Goal: Transaction & Acquisition: Purchase product/service

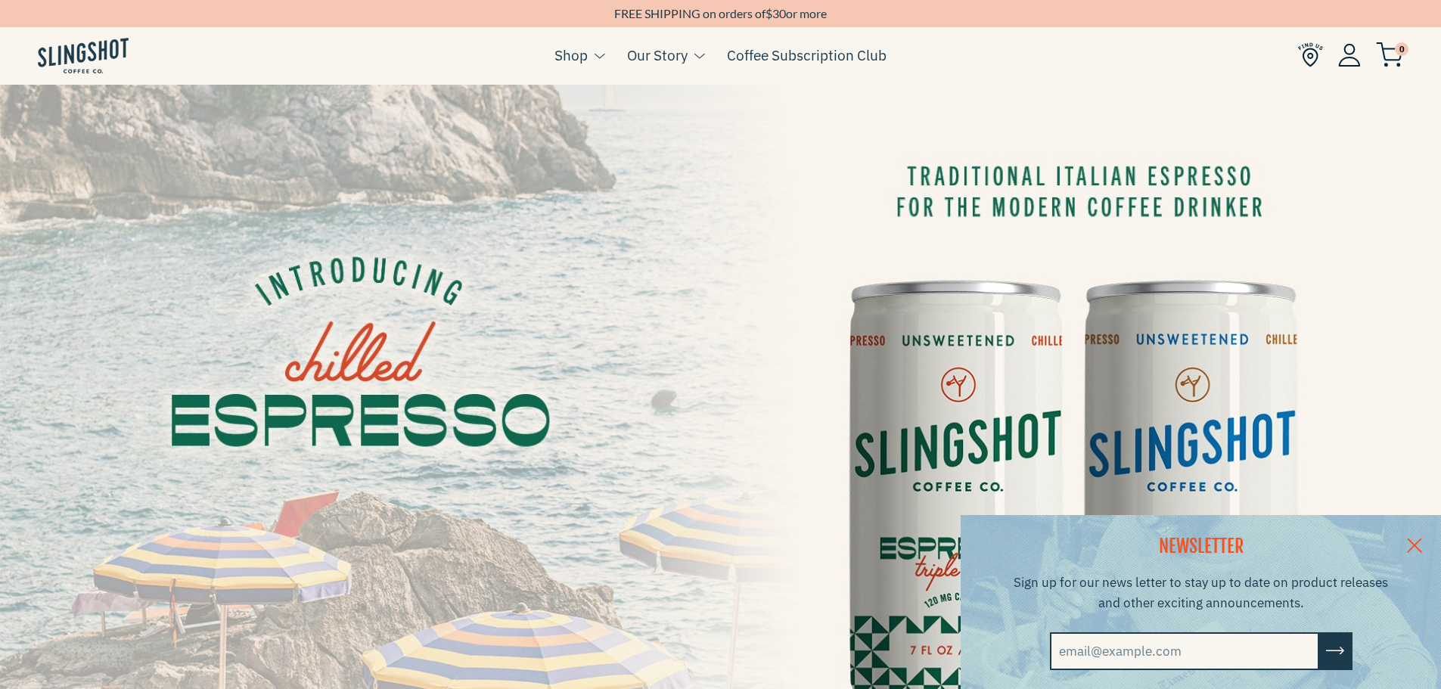
click at [1427, 546] on link at bounding box center [1414, 544] width 53 height 58
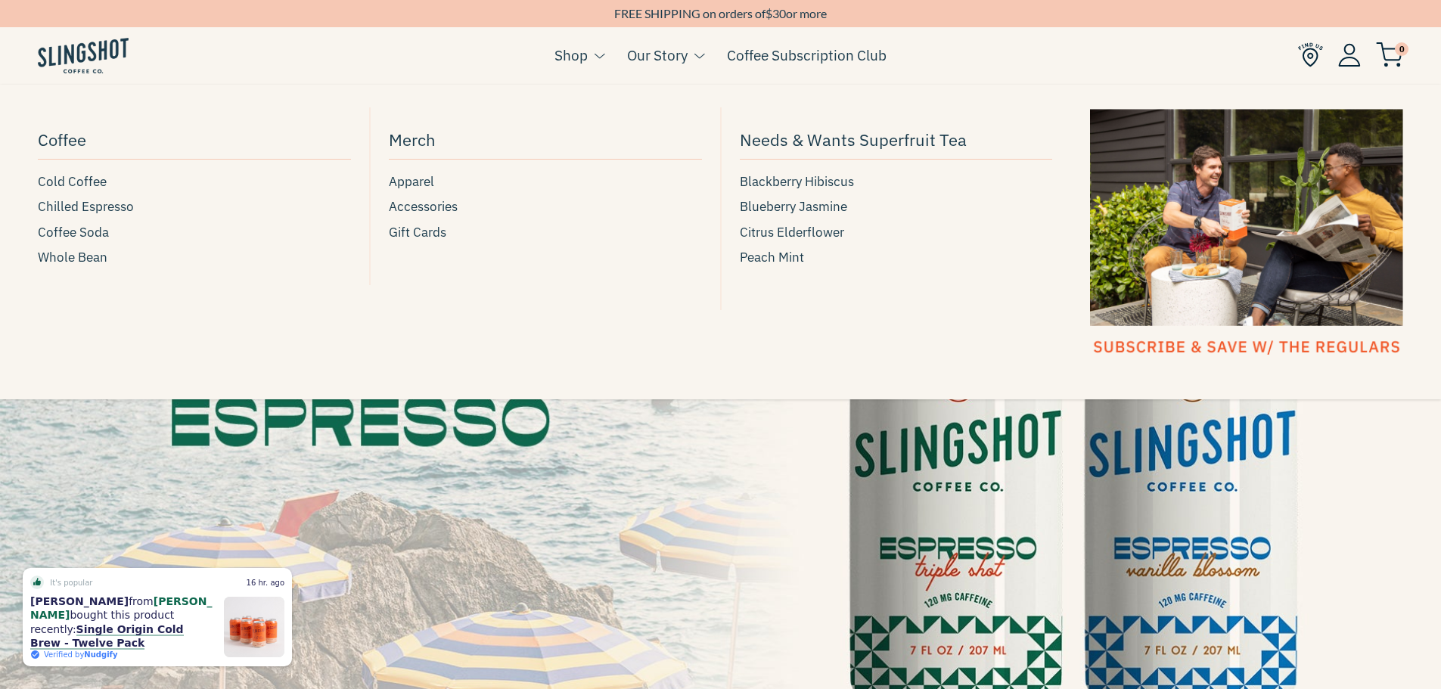
click at [570, 54] on link "Shop" at bounding box center [570, 55] width 33 height 23
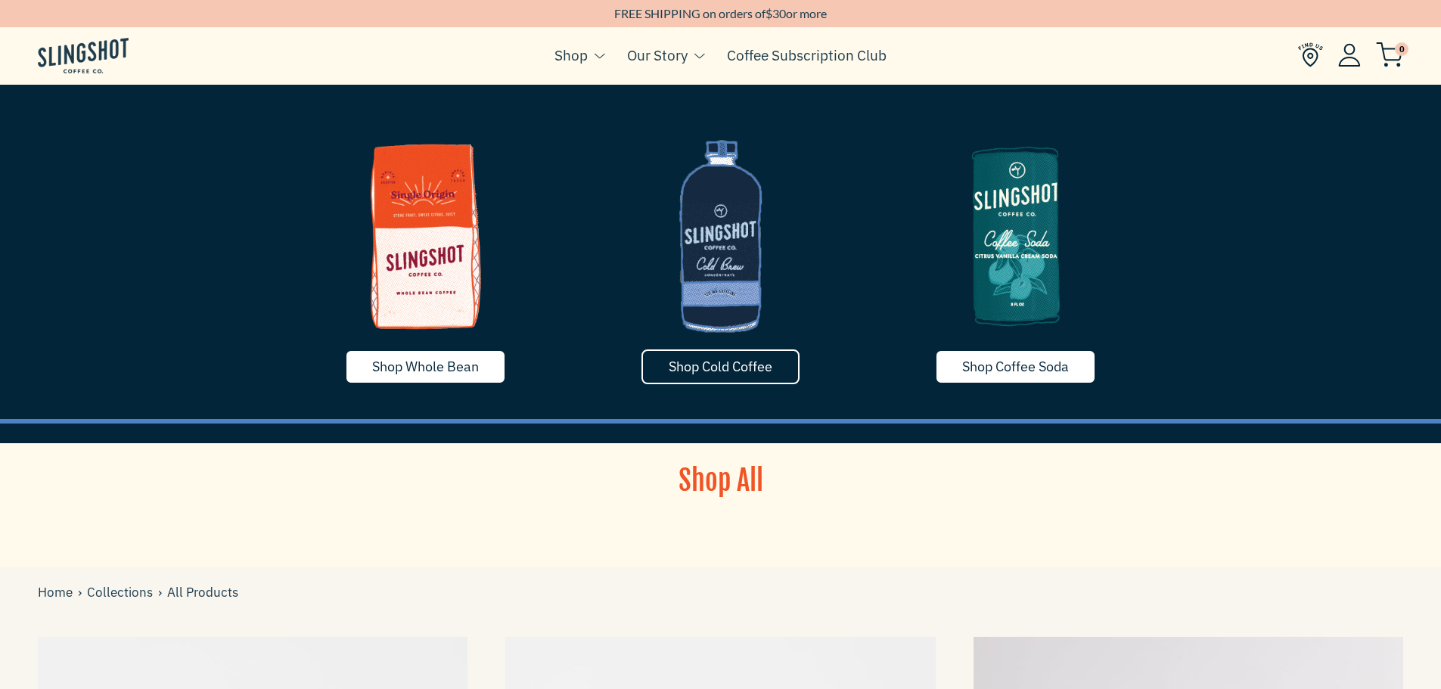
click at [737, 365] on span "Shop Cold Coffee" at bounding box center [721, 366] width 104 height 17
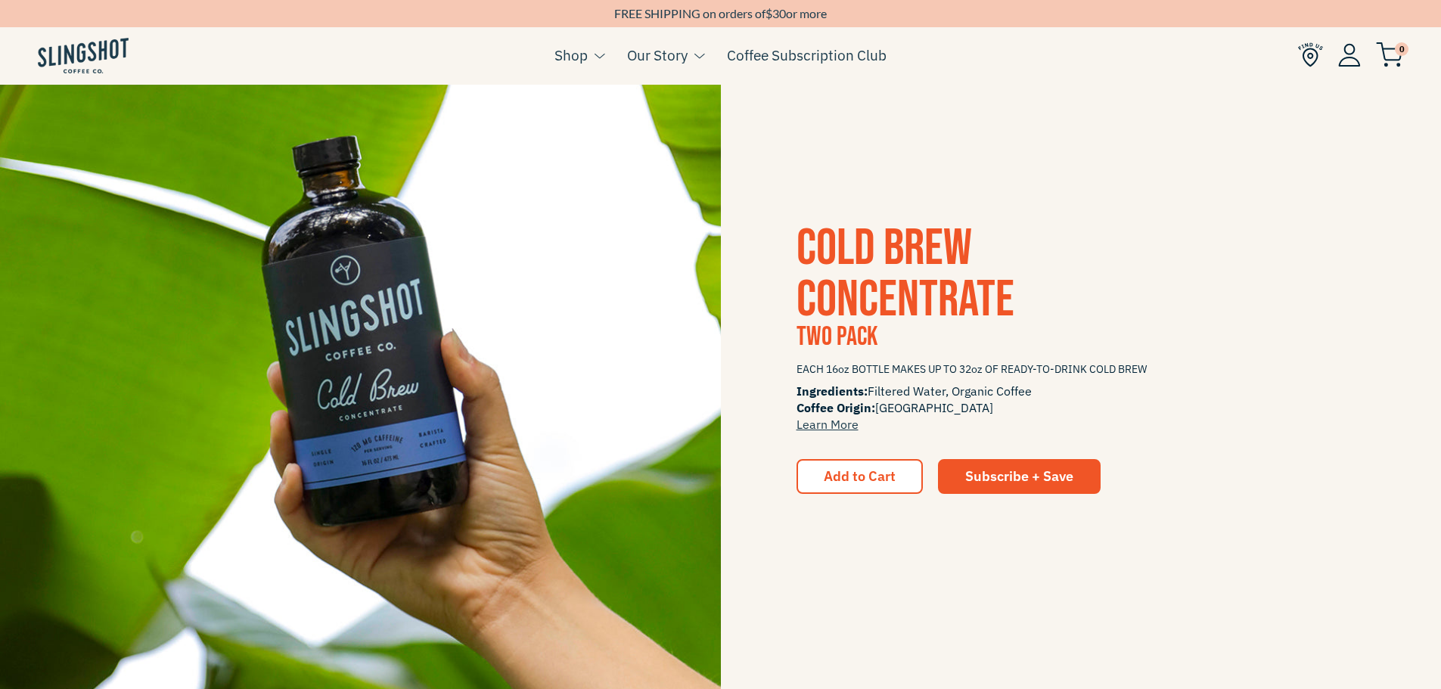
scroll to position [2496, 0]
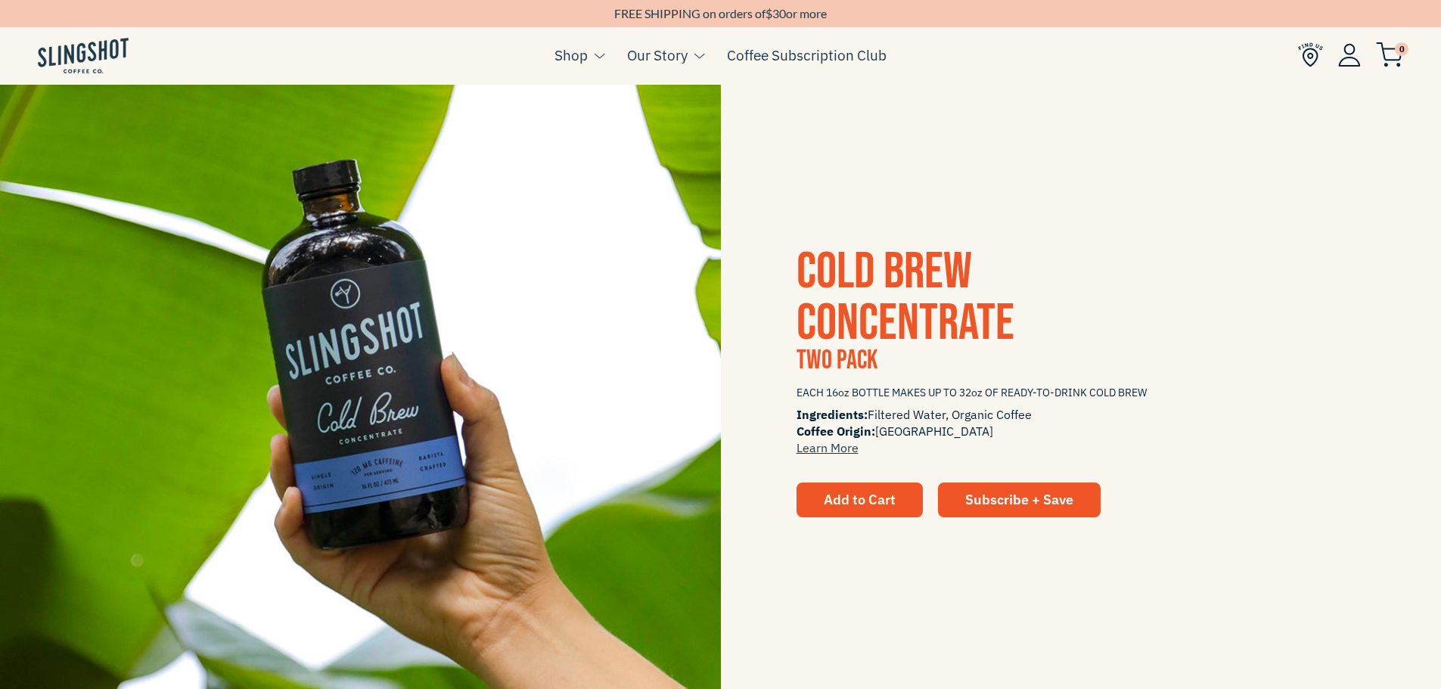
click at [874, 505] on span "Add to Cart" at bounding box center [860, 499] width 72 height 17
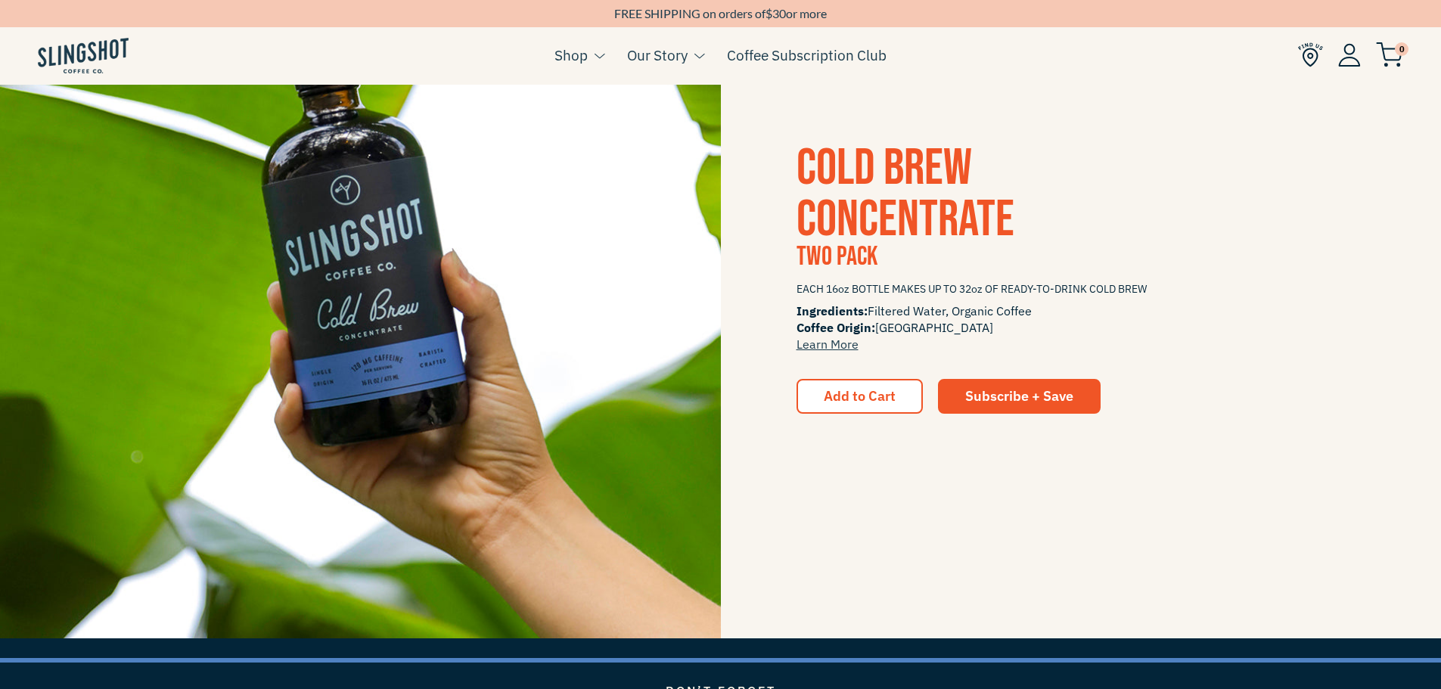
scroll to position [2571, 0]
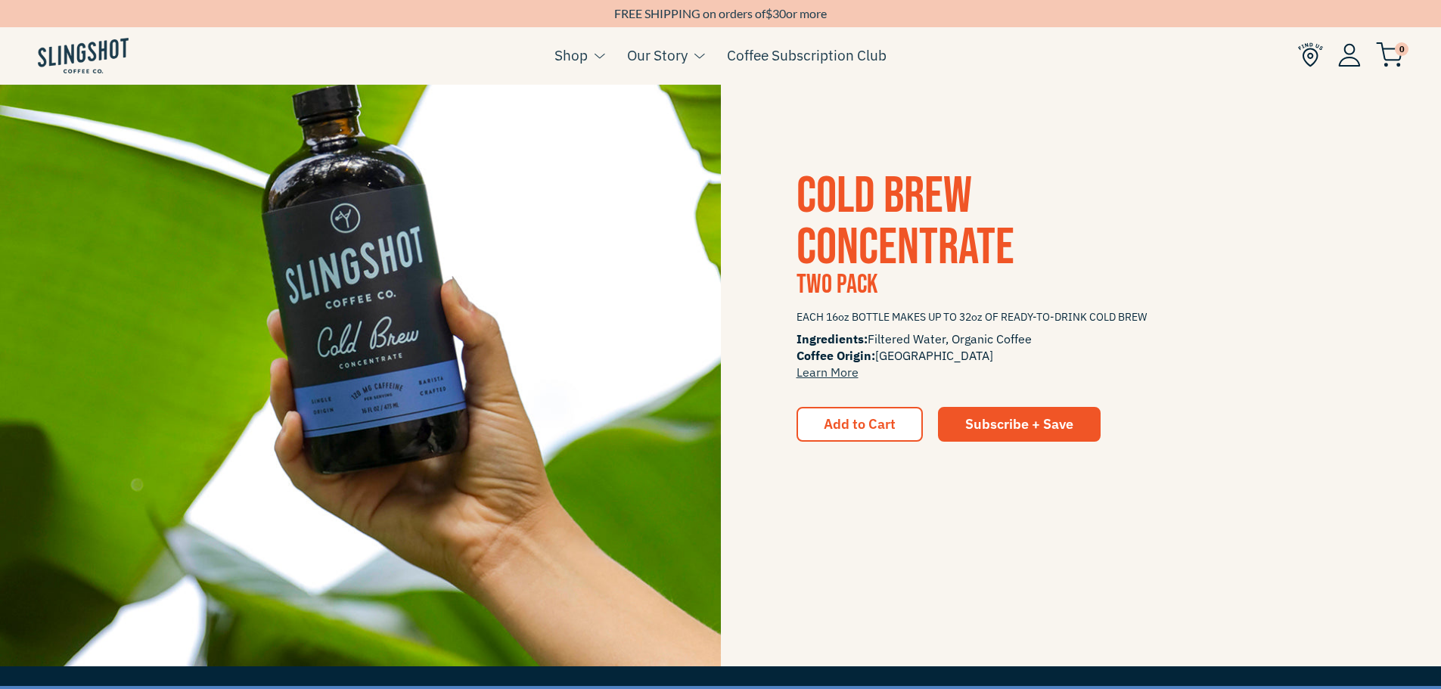
click at [860, 246] on span "COLD BREW CONCENTRATE" at bounding box center [905, 222] width 218 height 113
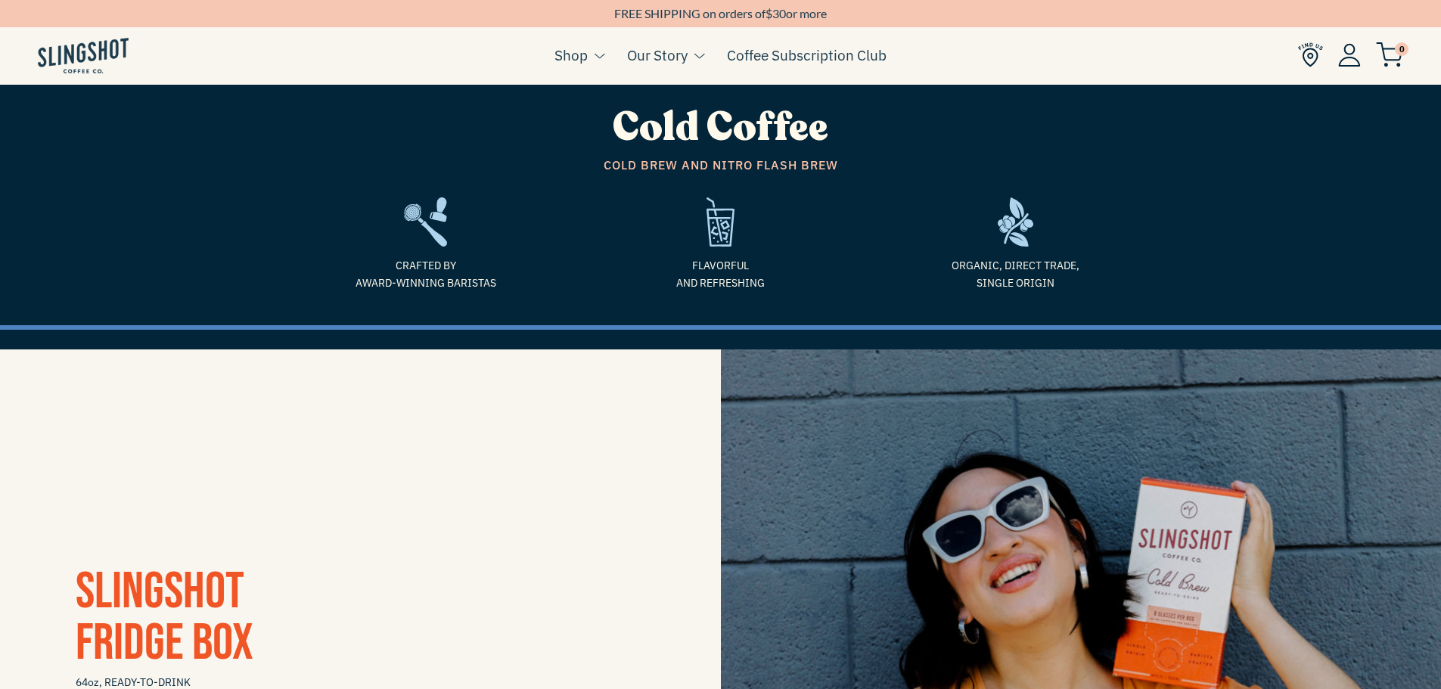
scroll to position [0, 0]
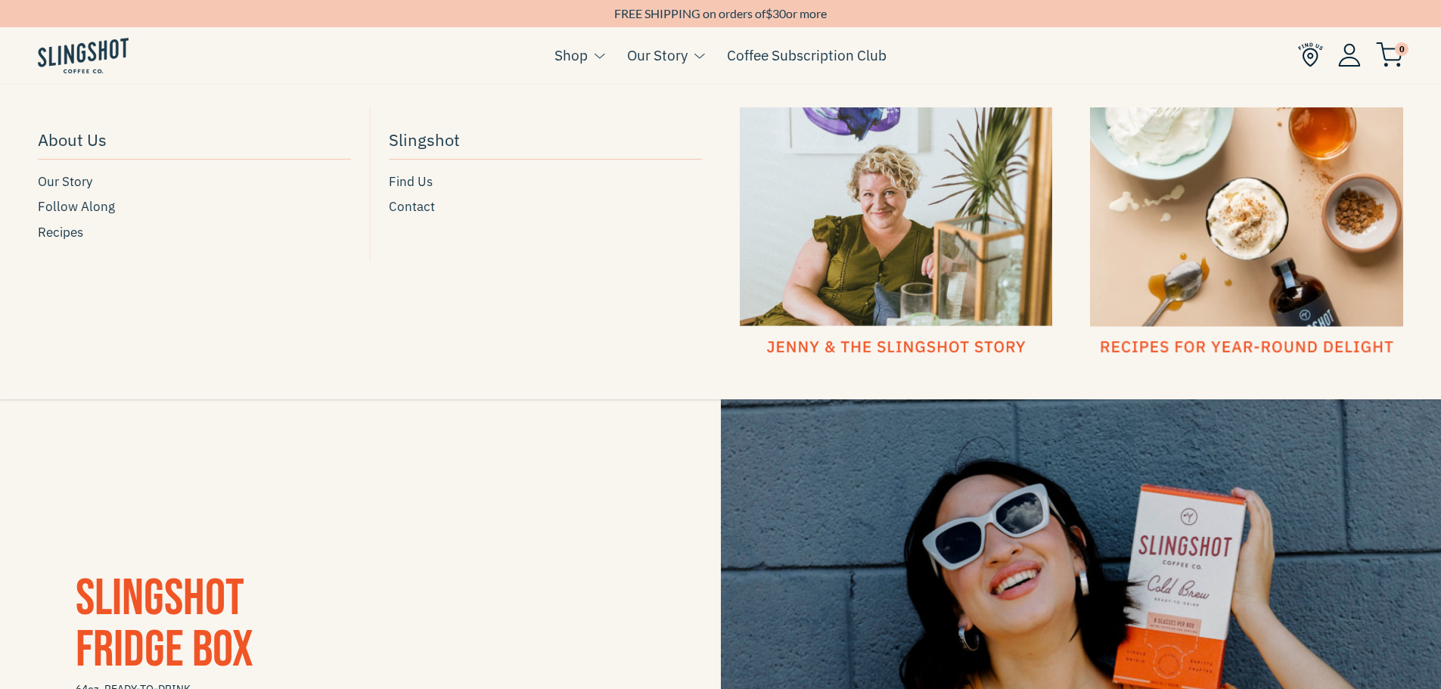
click at [666, 55] on link "Our Story" at bounding box center [657, 55] width 61 height 23
